Goal: Check status

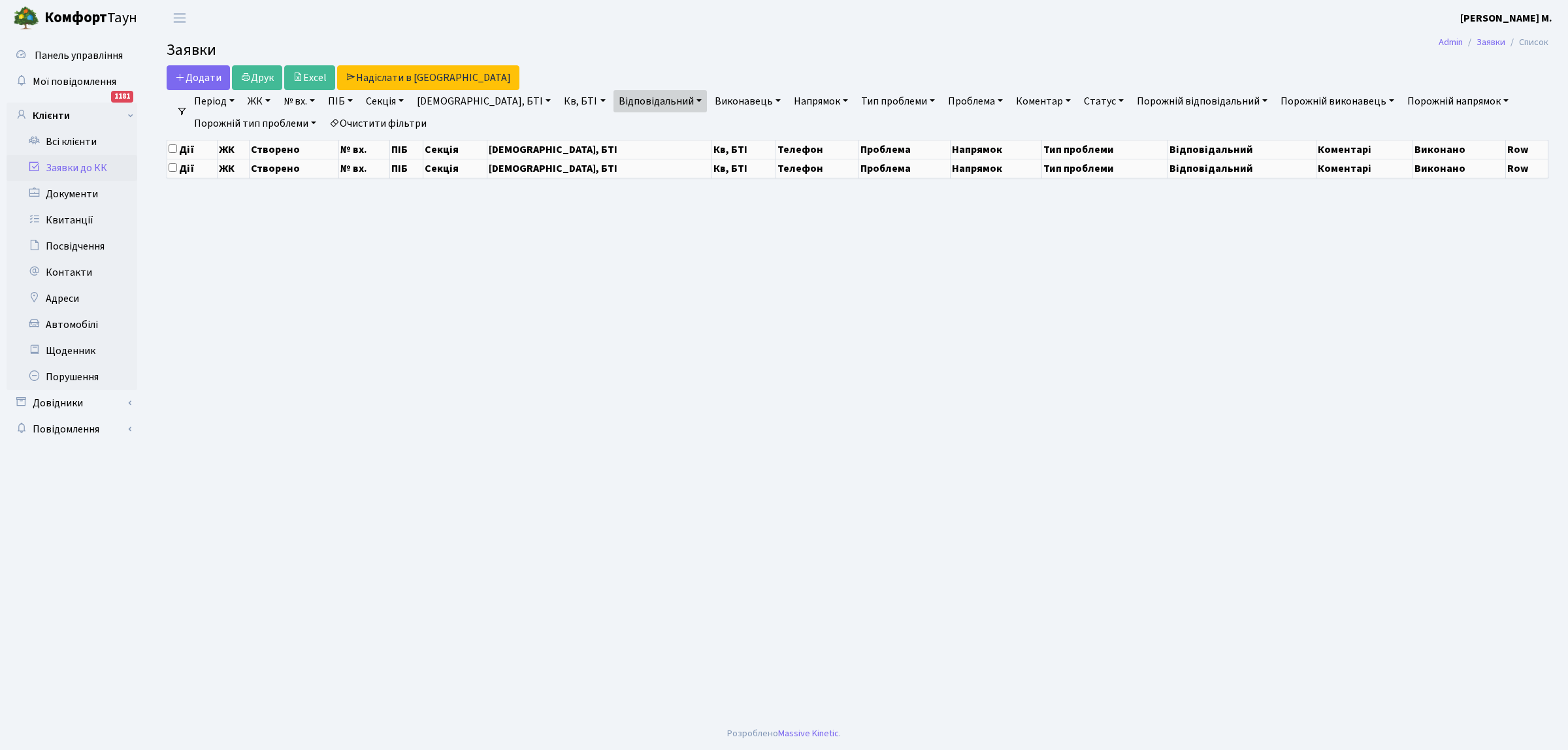
select select "25"
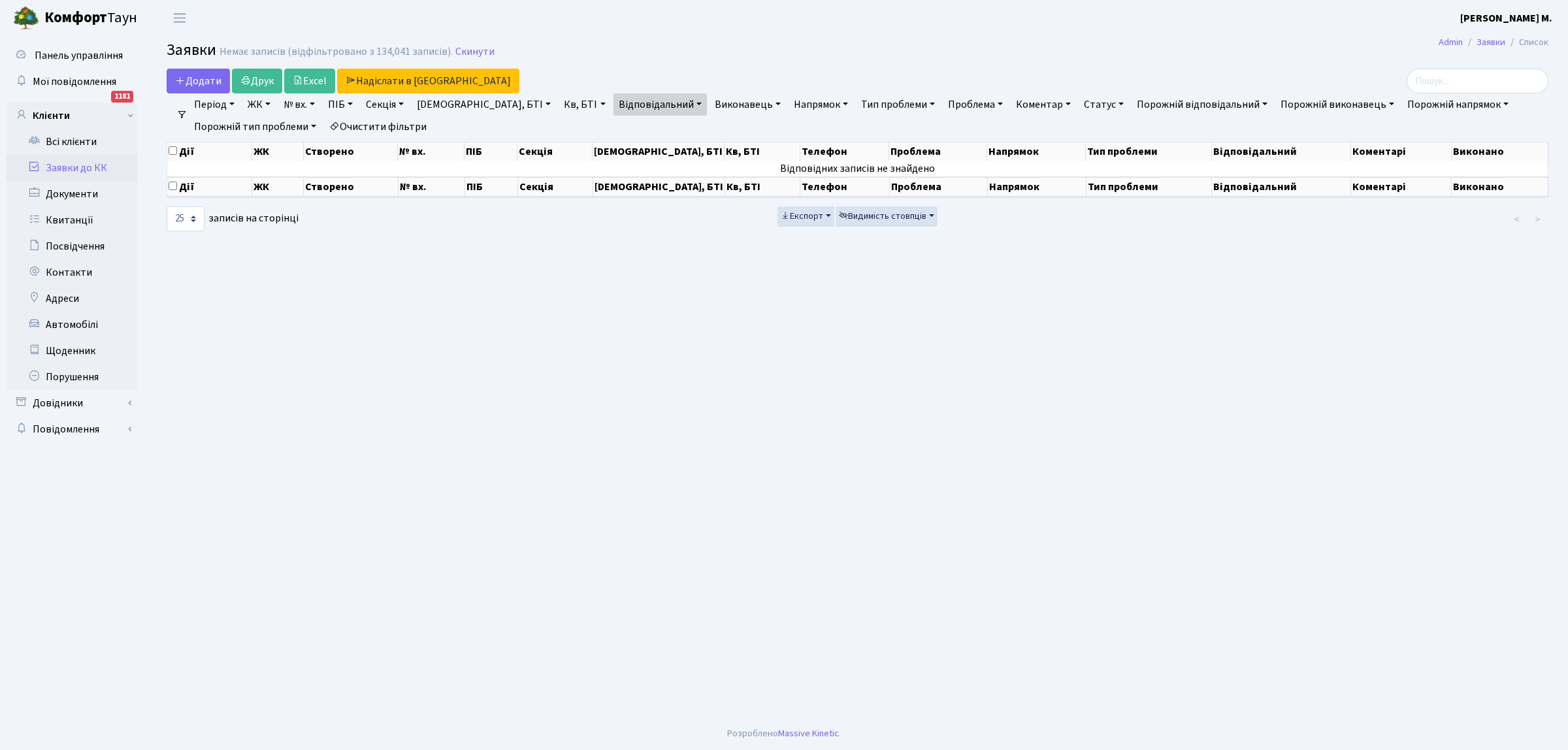
click at [79, 170] on link "Заявки до КК" at bounding box center [71, 167] width 131 height 26
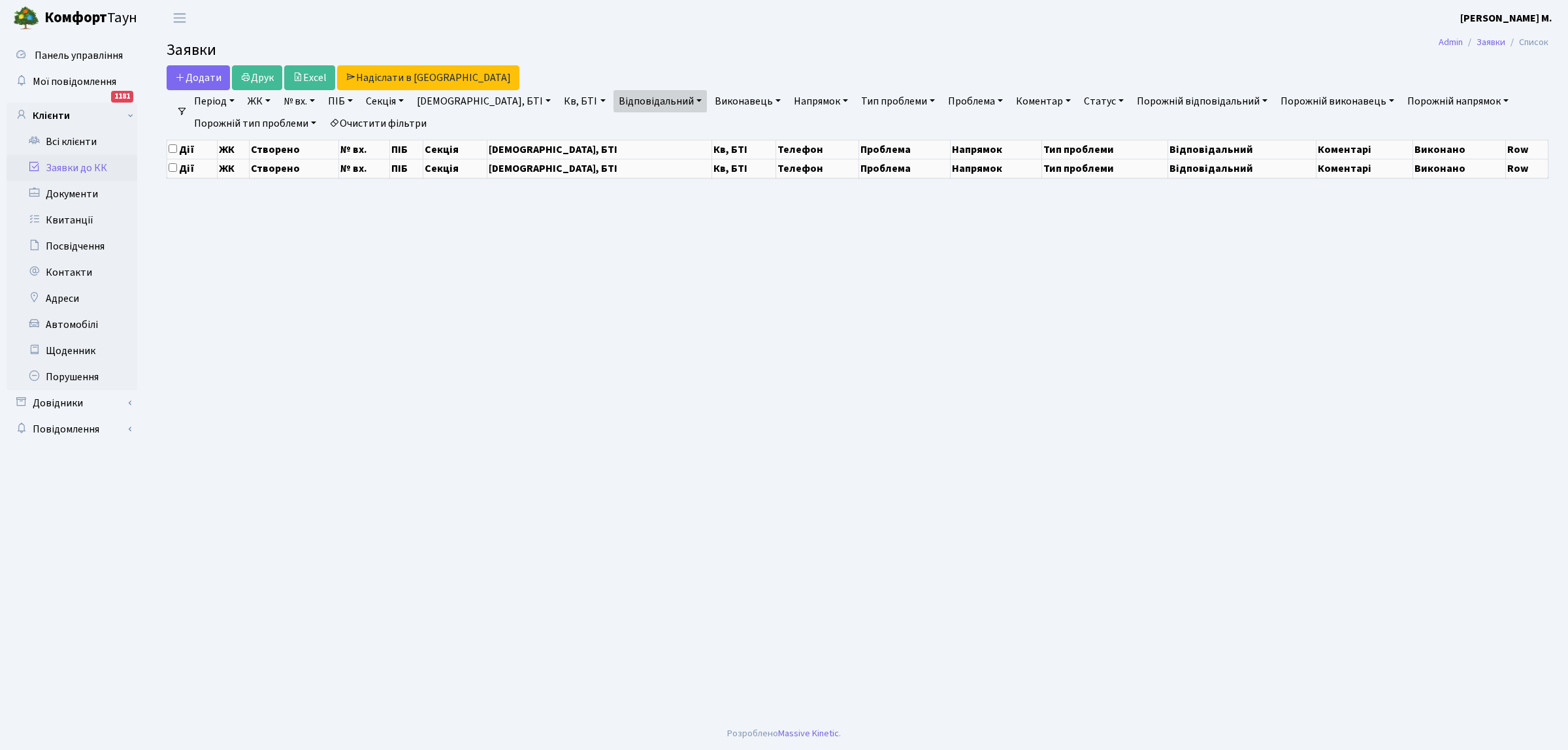
select select "25"
